Goal: Navigation & Orientation: Go to known website

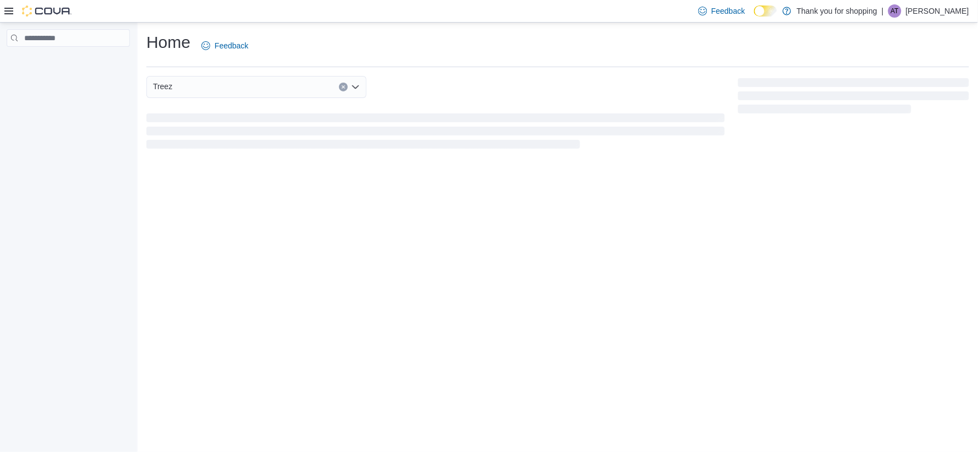
click at [838, 7] on p "Thank you for shopping" at bounding box center [837, 10] width 80 height 13
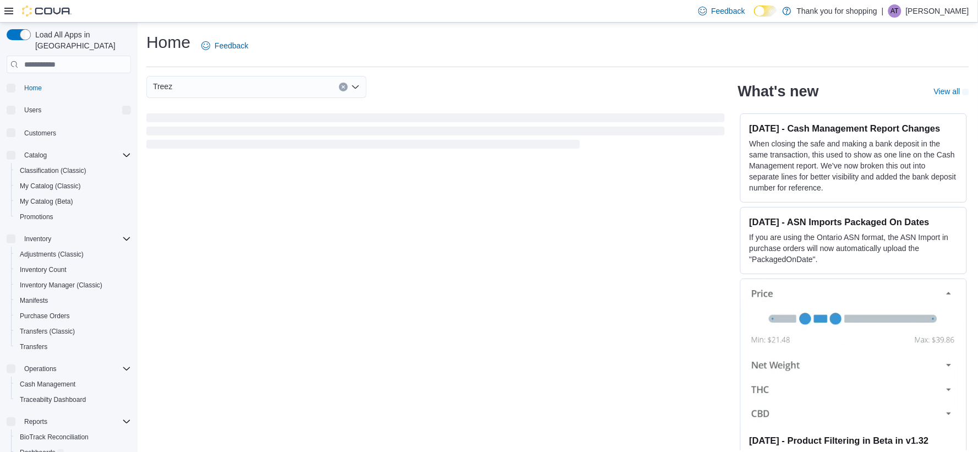
click at [915, 8] on div "| AT [PERSON_NAME]" at bounding box center [926, 10] width 88 height 13
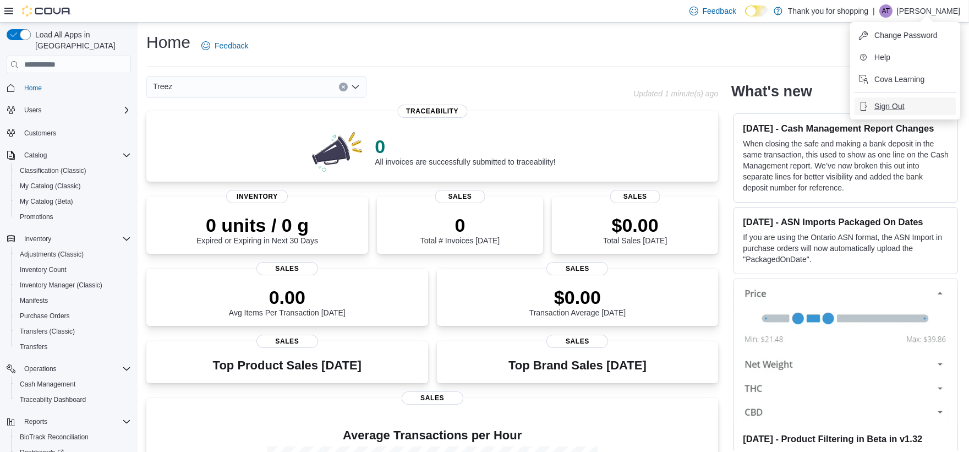
click at [882, 103] on span "Sign Out" at bounding box center [890, 106] width 30 height 11
